Goal: Task Accomplishment & Management: Use online tool/utility

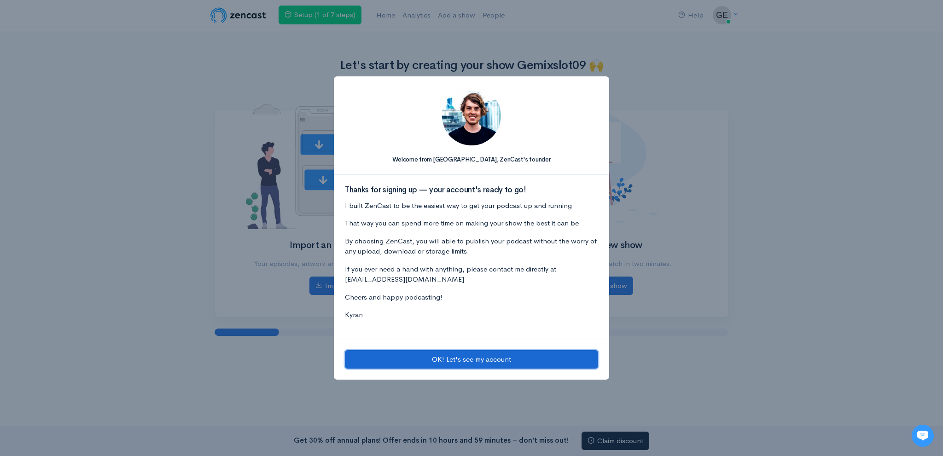
click at [471, 361] on button "OK! Let's see my account" at bounding box center [471, 359] width 253 height 19
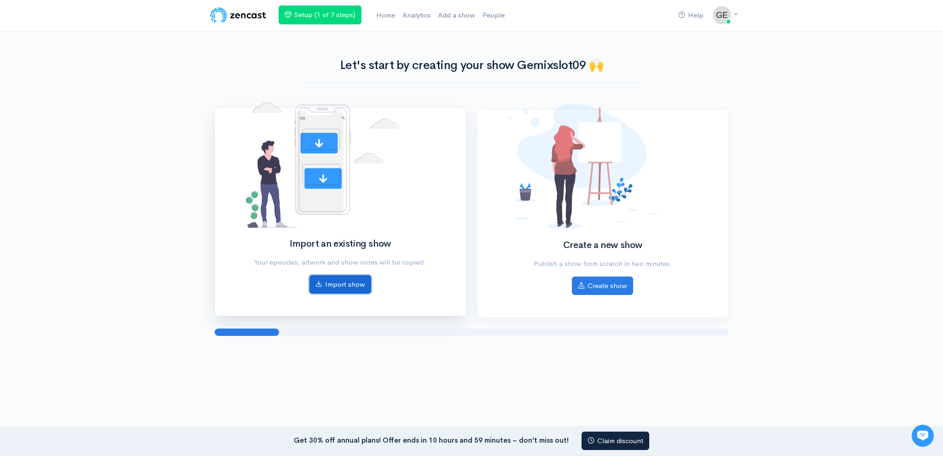
click at [367, 283] on link "Import show" at bounding box center [340, 284] width 62 height 19
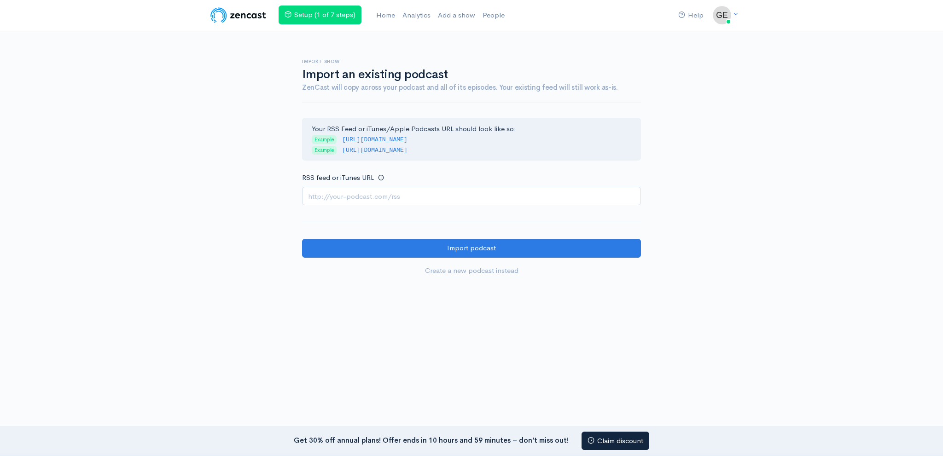
click at [370, 198] on input "RSS feed or iTunes URL" at bounding box center [471, 196] width 339 height 19
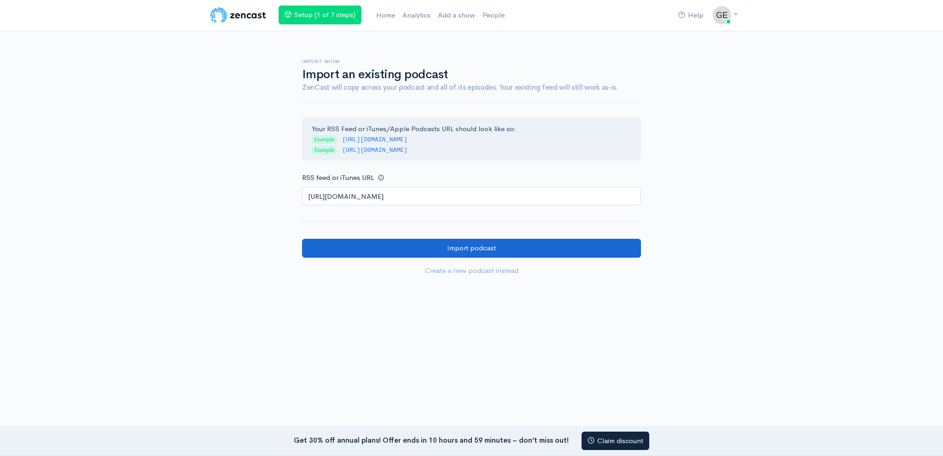
type input "https://anchor.fm/s/108a7e5f0/podcast/rss"
click at [371, 244] on input "Import podcast" at bounding box center [471, 248] width 339 height 19
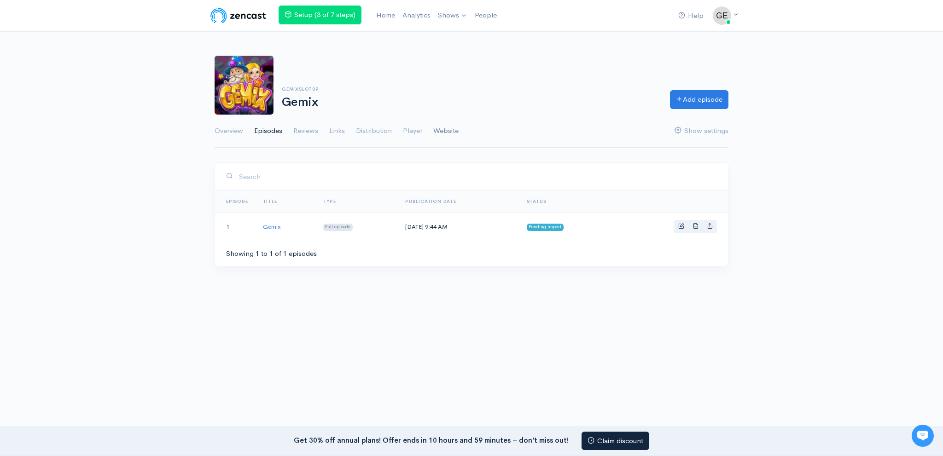
click at [445, 131] on link "Website" at bounding box center [445, 131] width 25 height 33
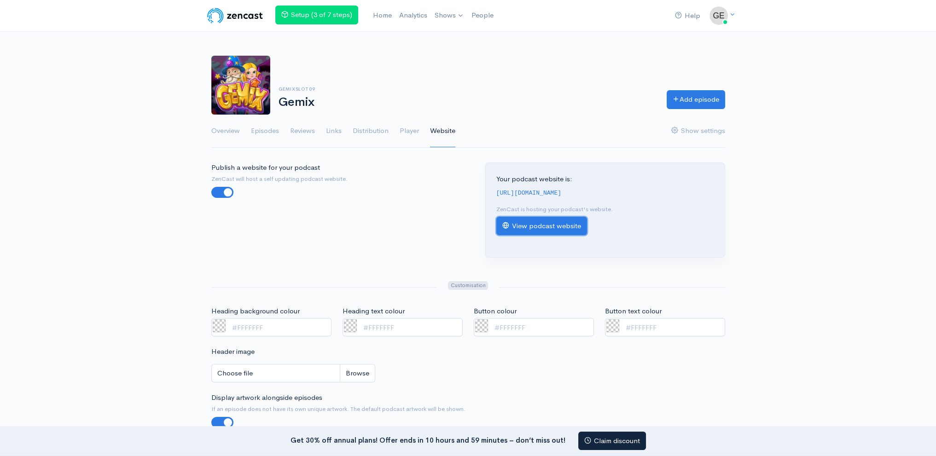
click at [558, 226] on link "View podcast website" at bounding box center [541, 226] width 91 height 19
